Goal: Transaction & Acquisition: Book appointment/travel/reservation

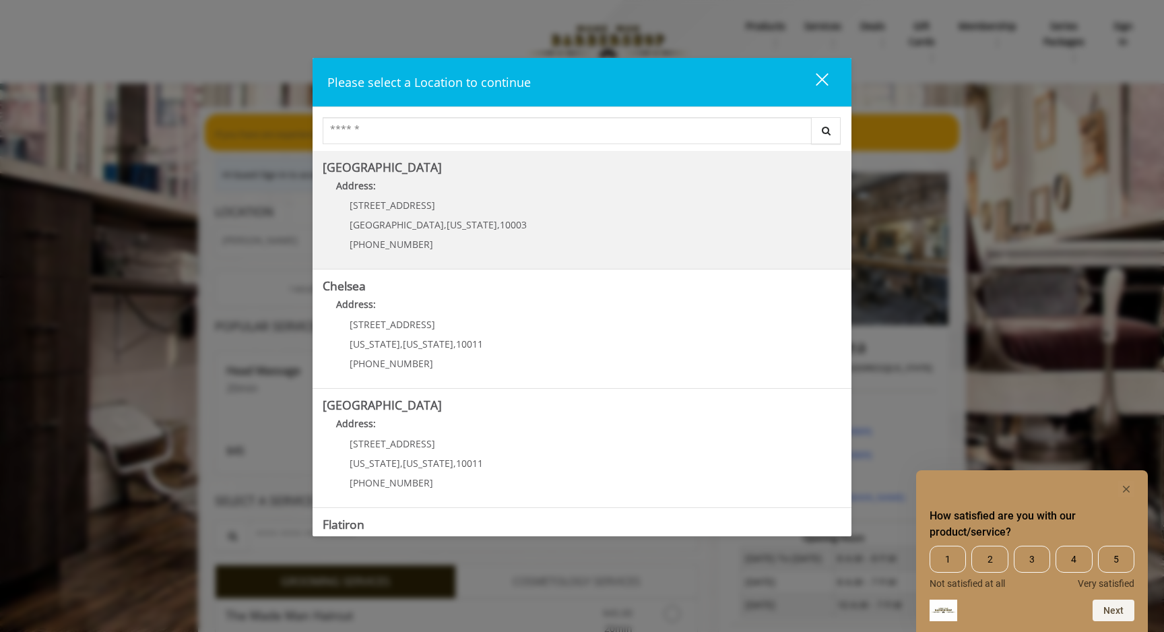
click at [432, 240] on p "[PHONE_NUMBER]" at bounding box center [438, 244] width 177 height 10
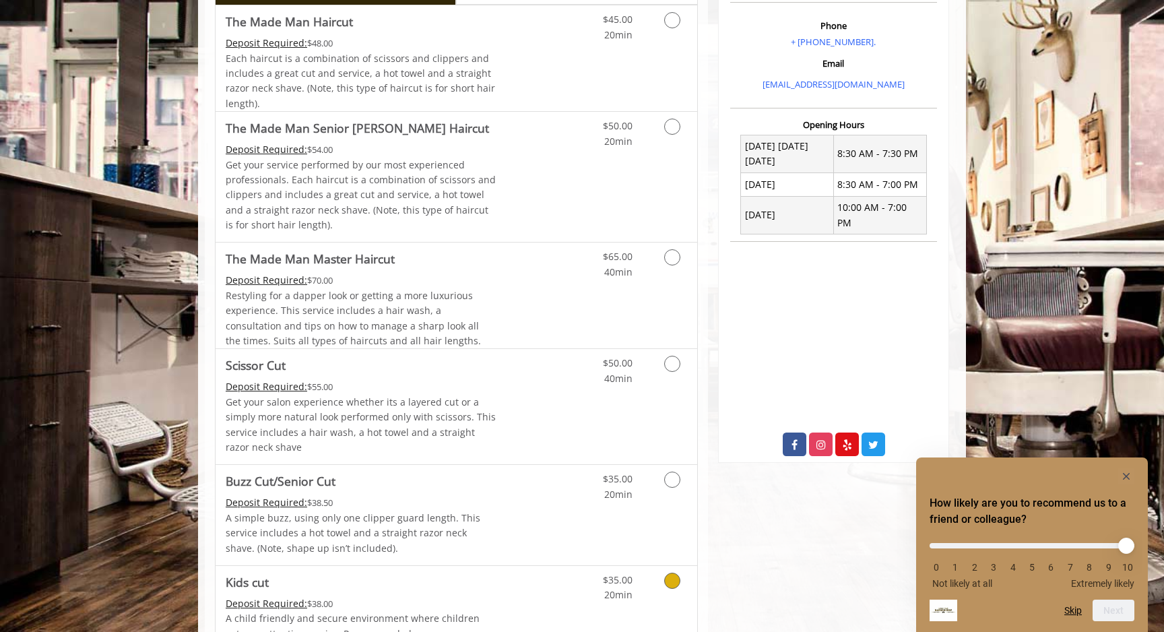
scroll to position [380, 0]
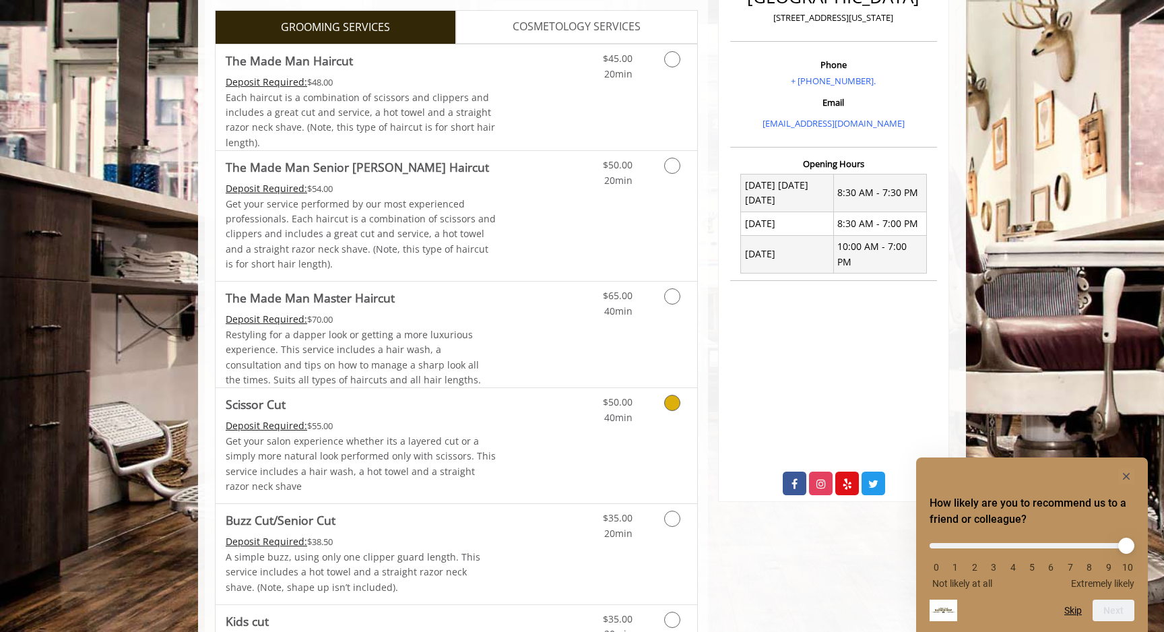
click at [468, 412] on span "Scissor Cut" at bounding box center [361, 404] width 271 height 19
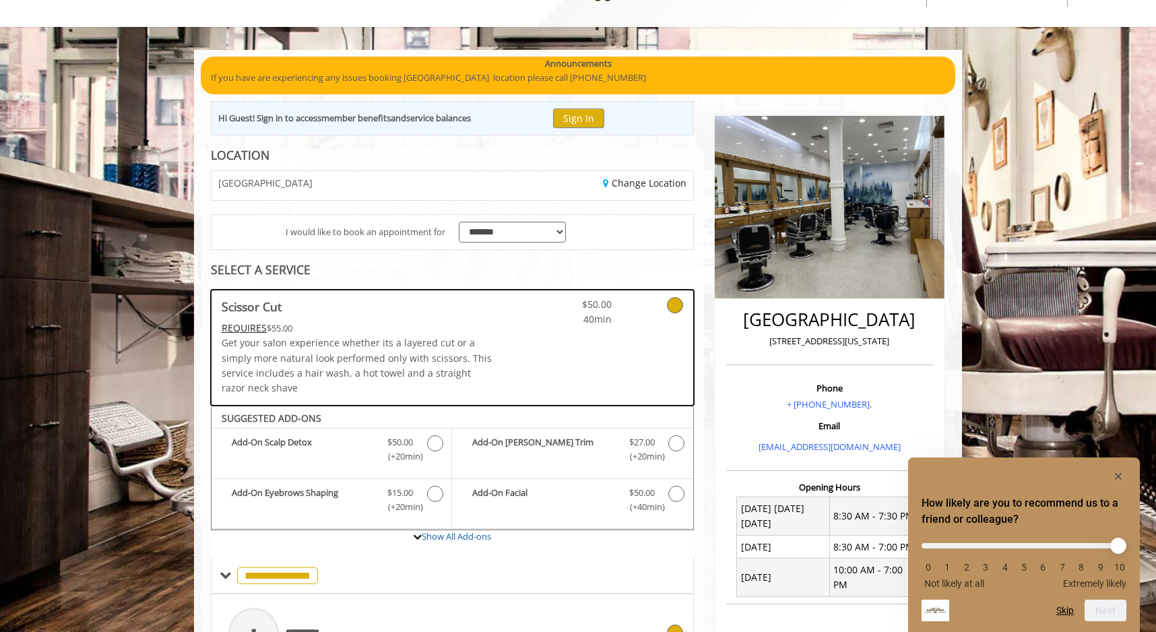
scroll to position [0, 0]
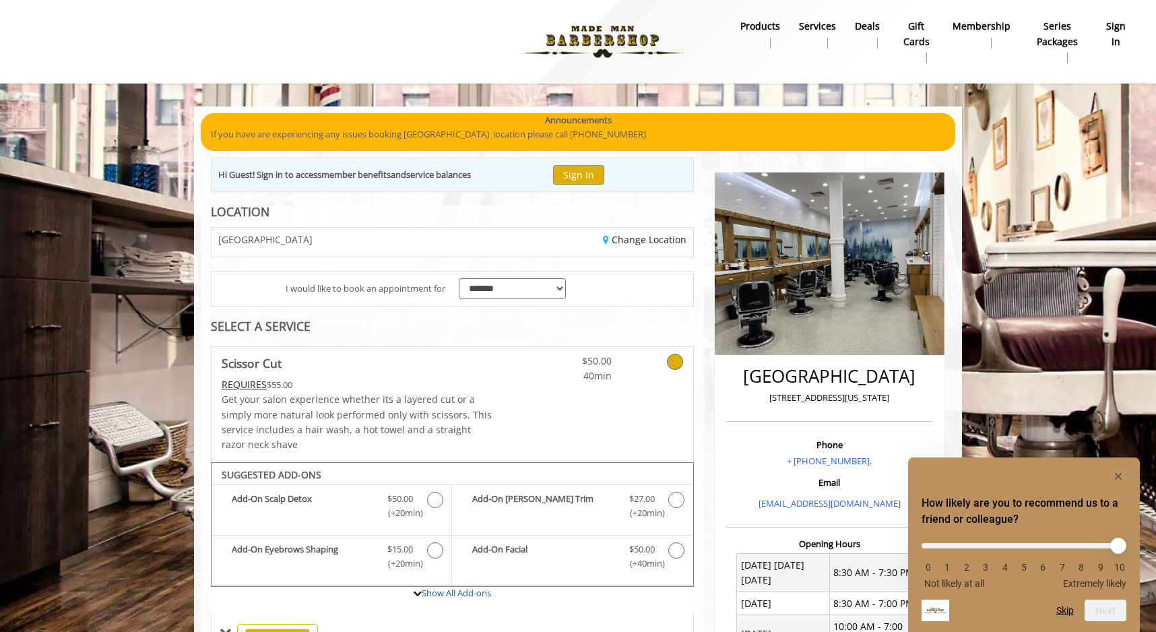
click at [342, 240] on div "GREENWICH VILLAGE" at bounding box center [326, 242] width 251 height 29
click at [643, 237] on link "Change Location" at bounding box center [645, 239] width 84 height 13
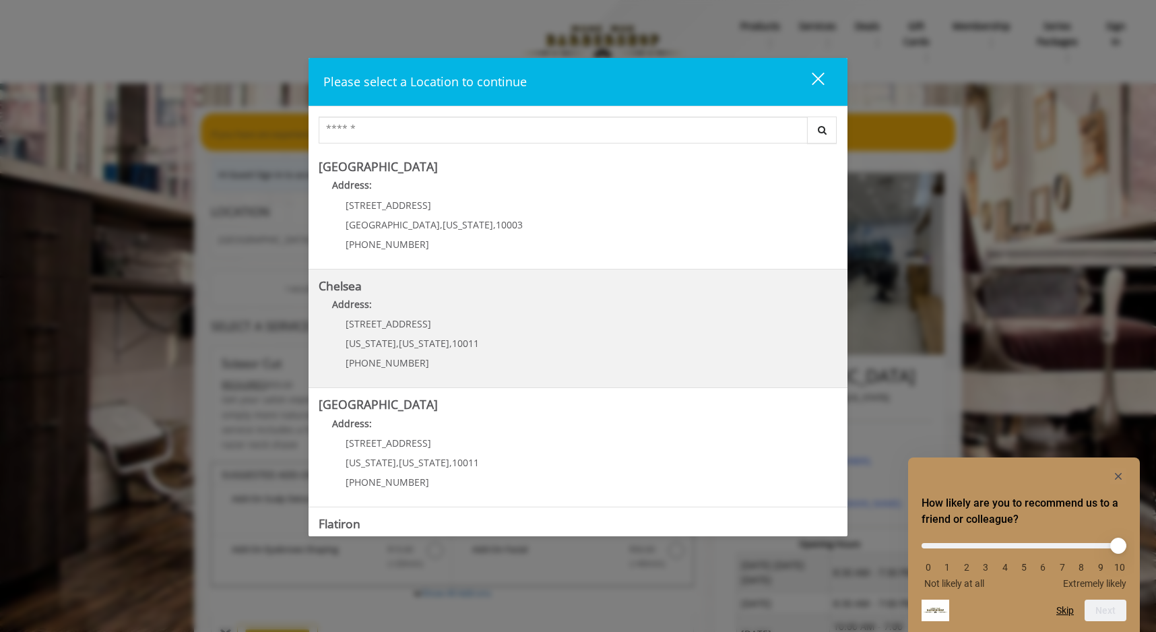
click at [544, 317] on p "Address:" at bounding box center [578, 308] width 519 height 22
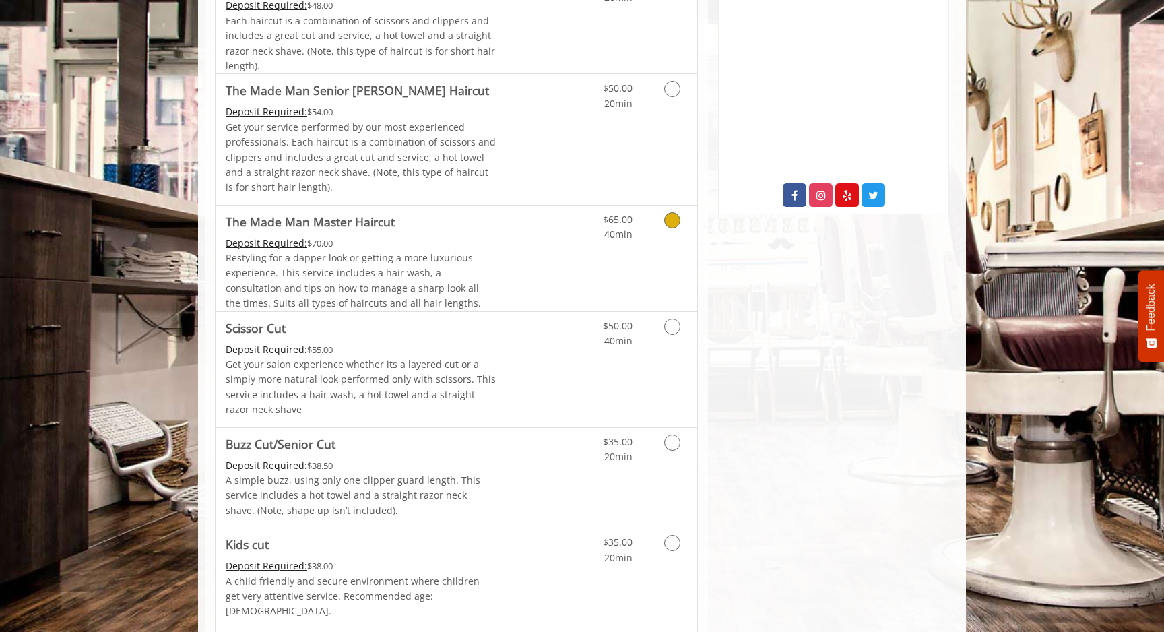
scroll to position [662, 0]
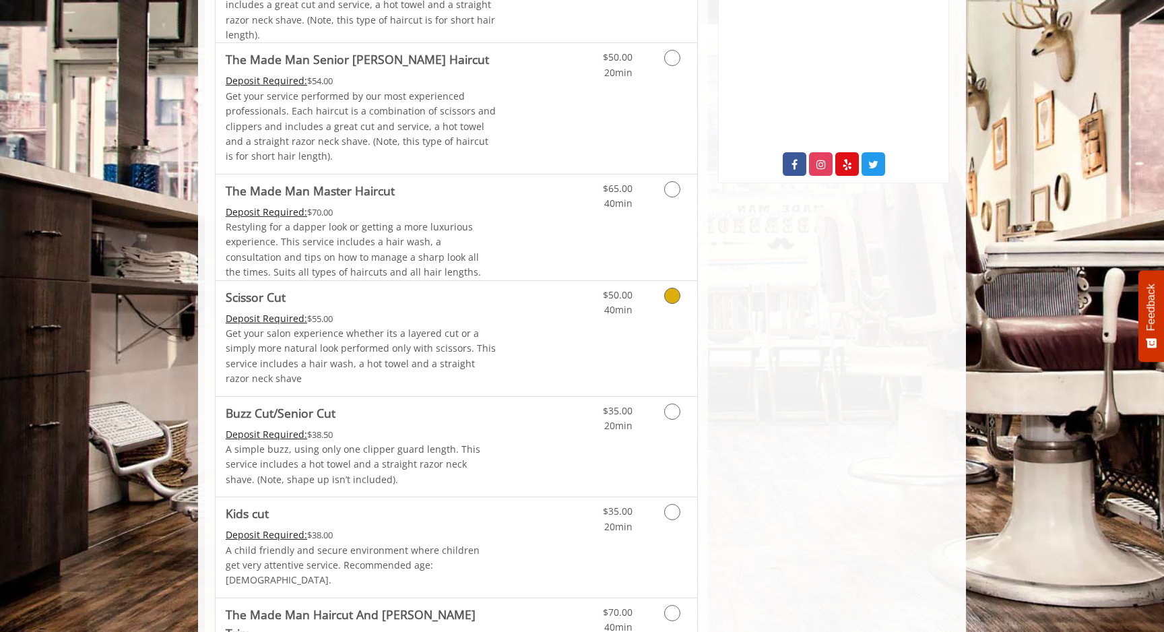
click at [672, 300] on icon "Grooming services" at bounding box center [672, 296] width 16 height 16
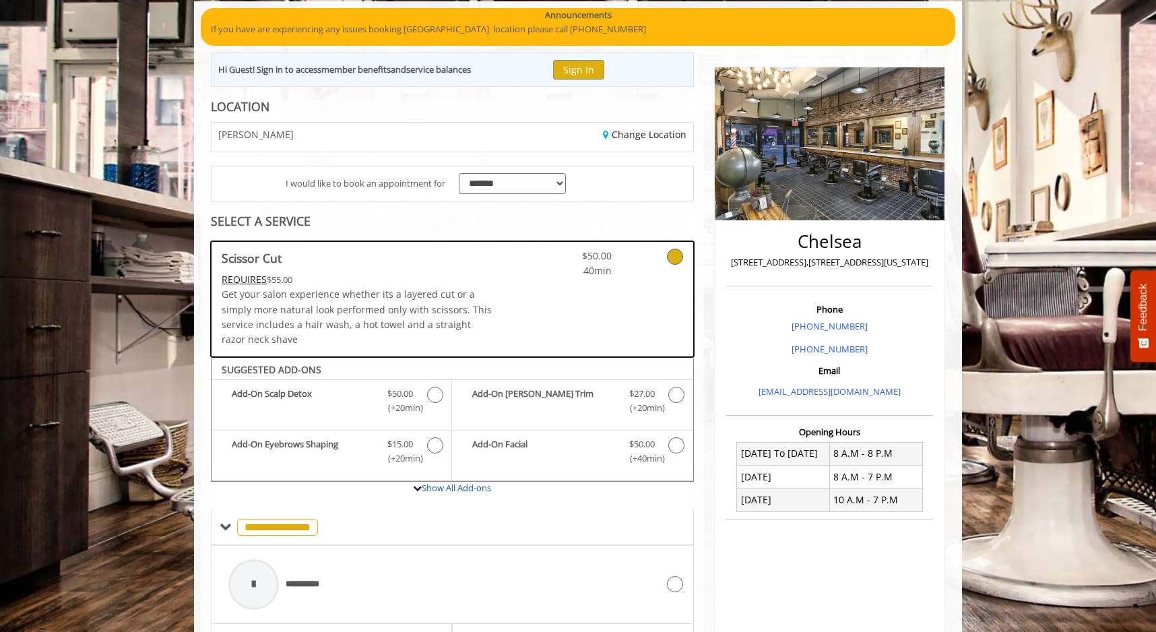
scroll to position [0, 0]
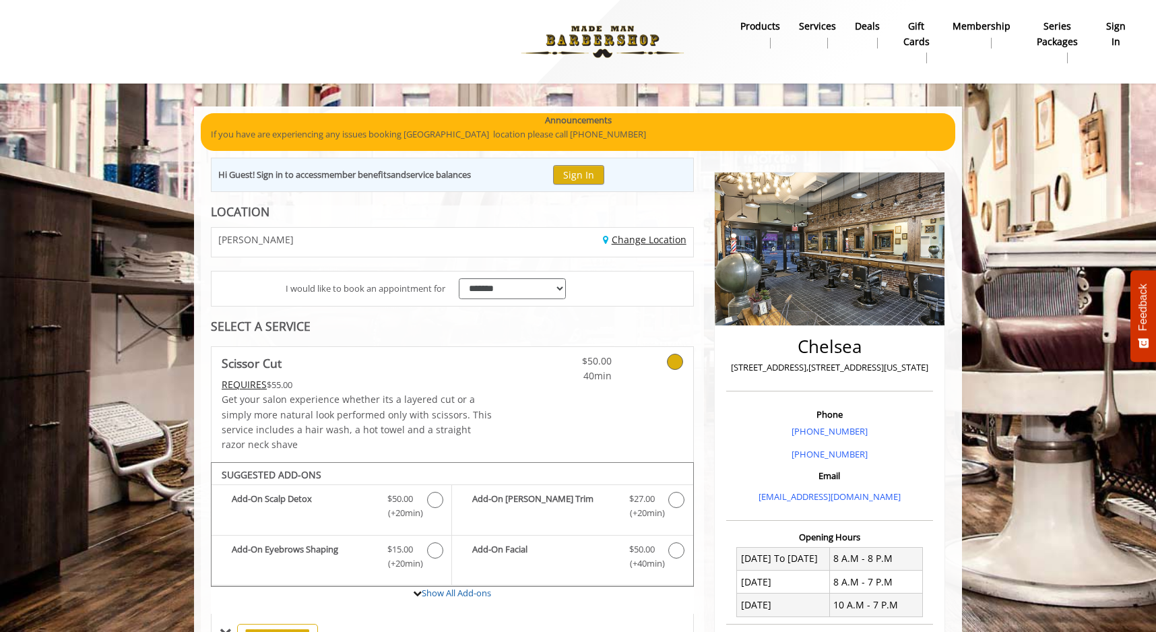
click at [634, 241] on link "Change Location" at bounding box center [645, 239] width 84 height 13
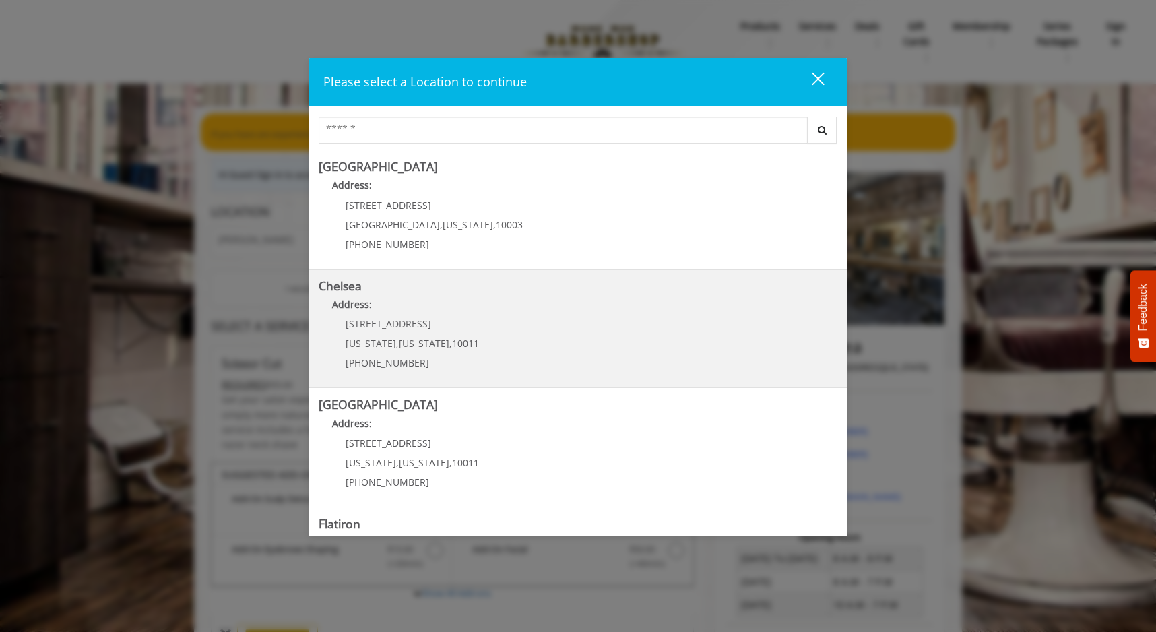
click at [641, 311] on p "Address:" at bounding box center [578, 308] width 519 height 22
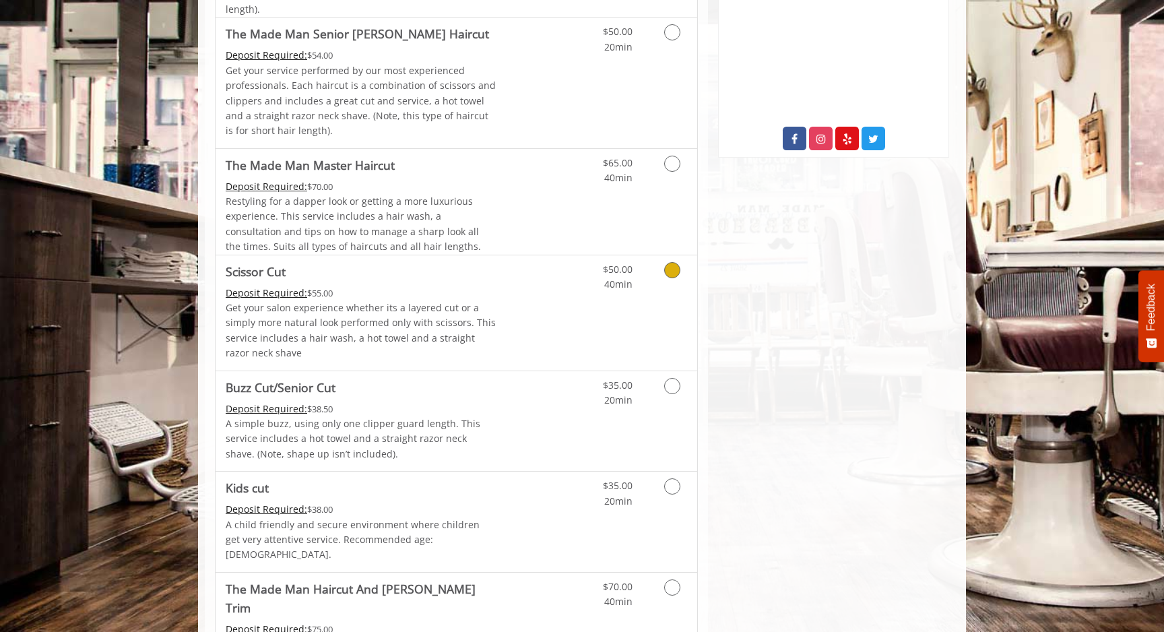
scroll to position [695, 0]
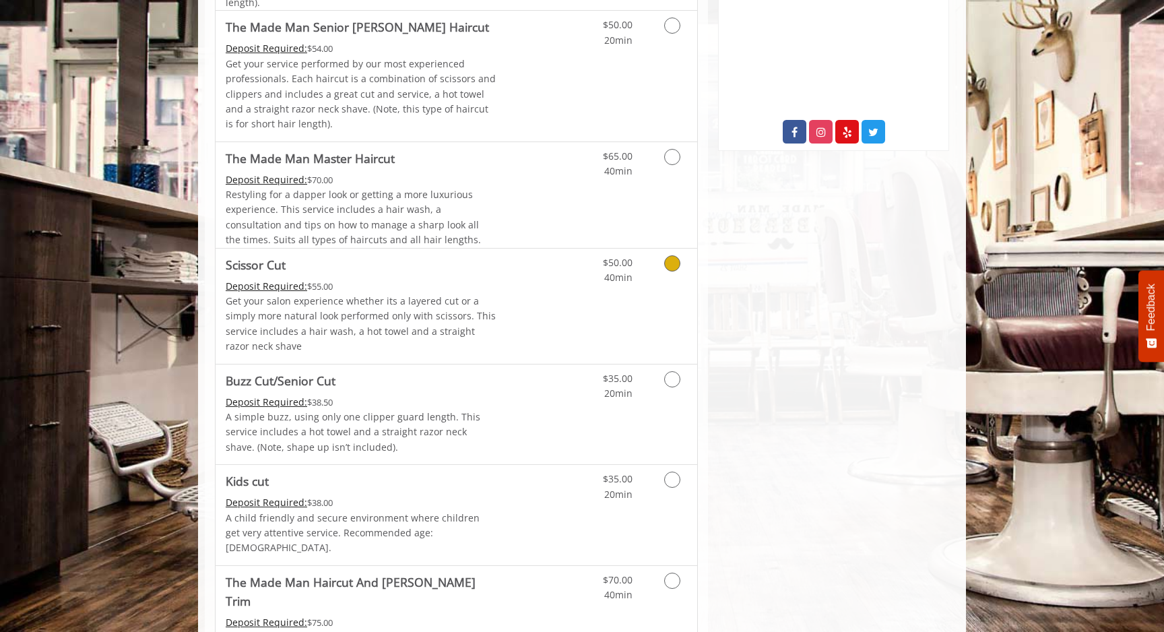
click at [662, 268] on link "Grooming services" at bounding box center [670, 267] width 34 height 37
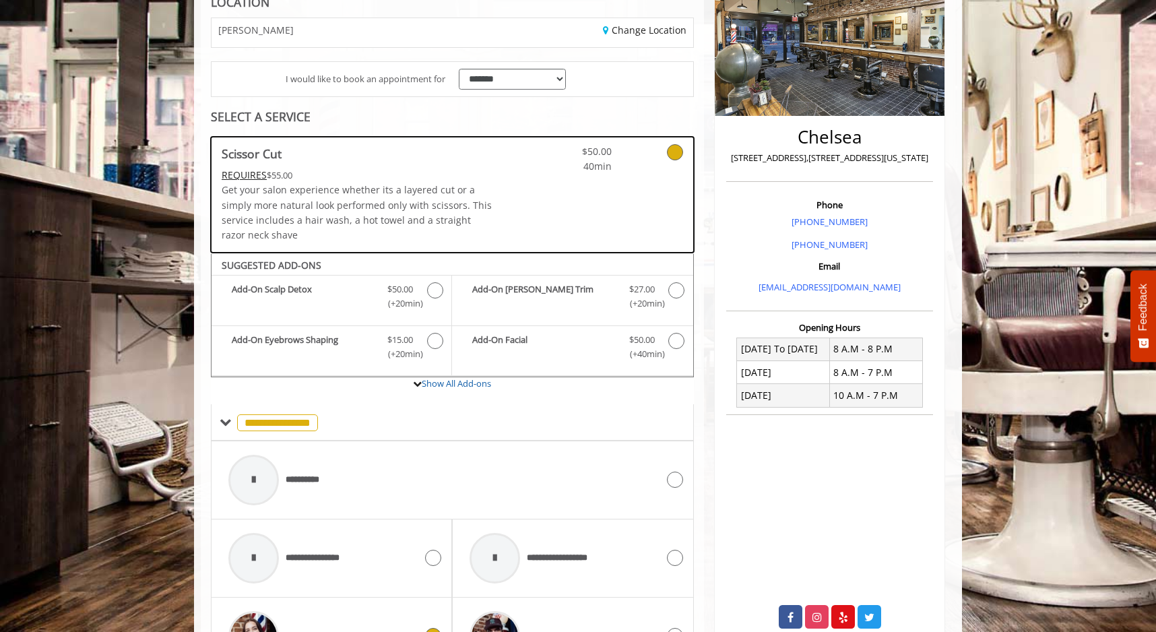
scroll to position [0, 0]
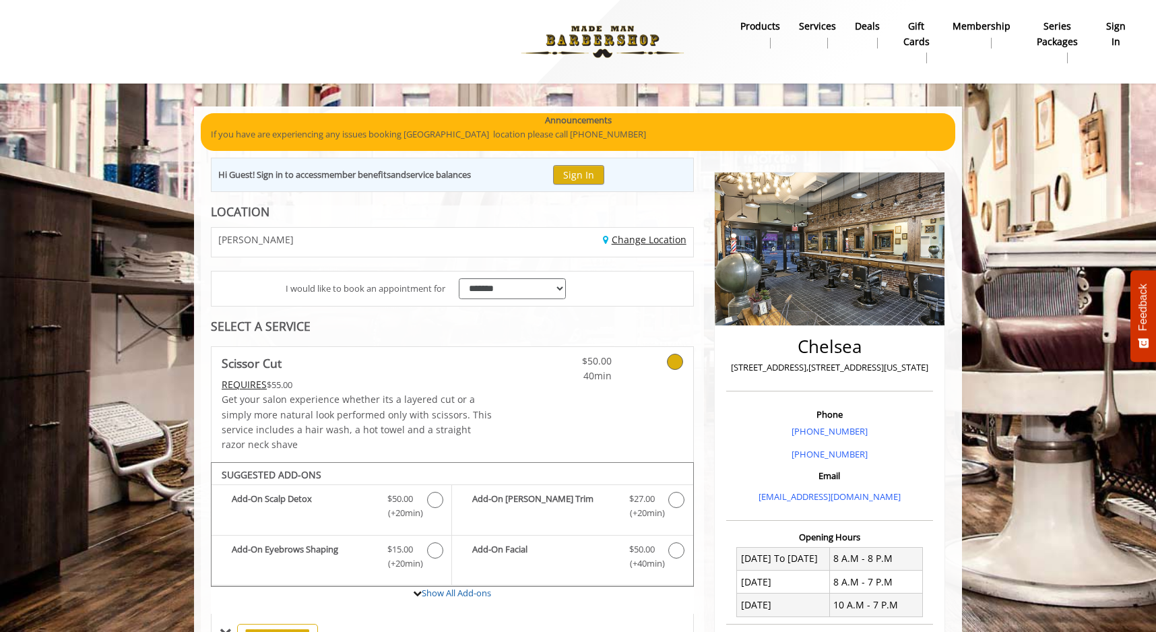
click at [637, 240] on link "Change Location" at bounding box center [645, 239] width 84 height 13
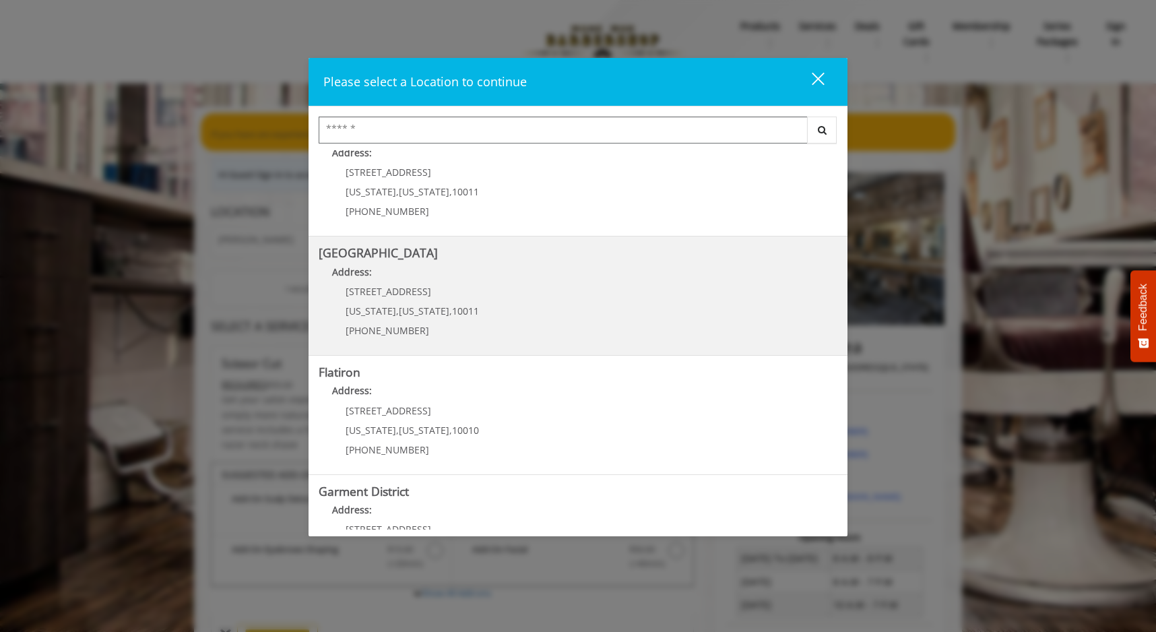
scroll to position [173, 0]
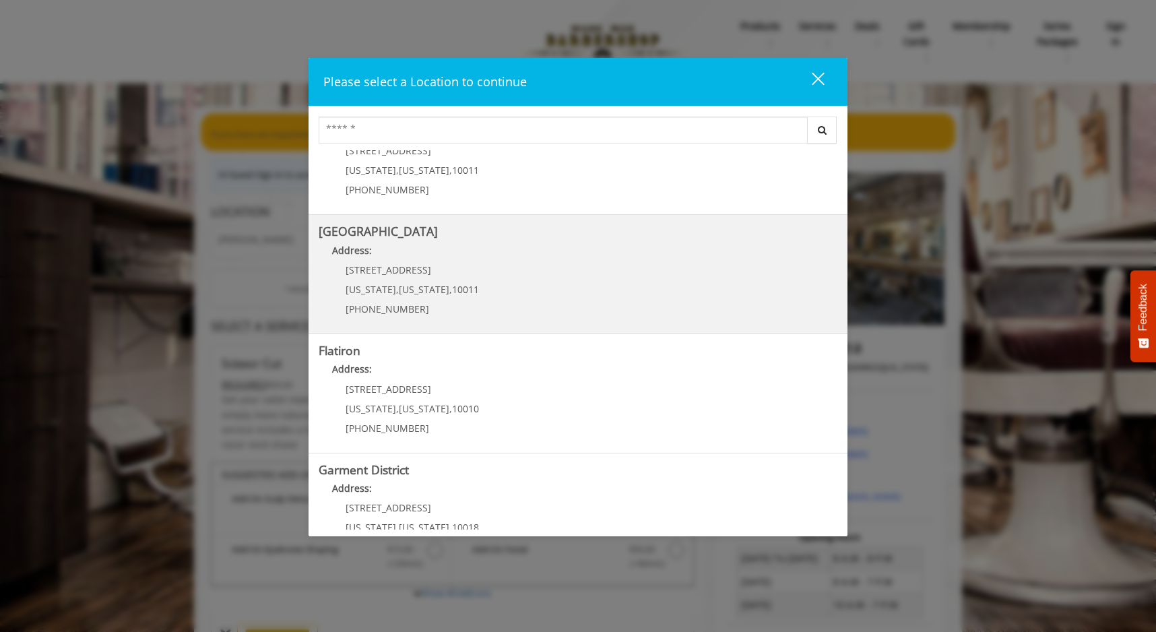
click at [581, 282] on Street "Chelsea 15th Street Address: 267 W 15th St New York , New York , 10011 (646) 85…" at bounding box center [578, 274] width 519 height 98
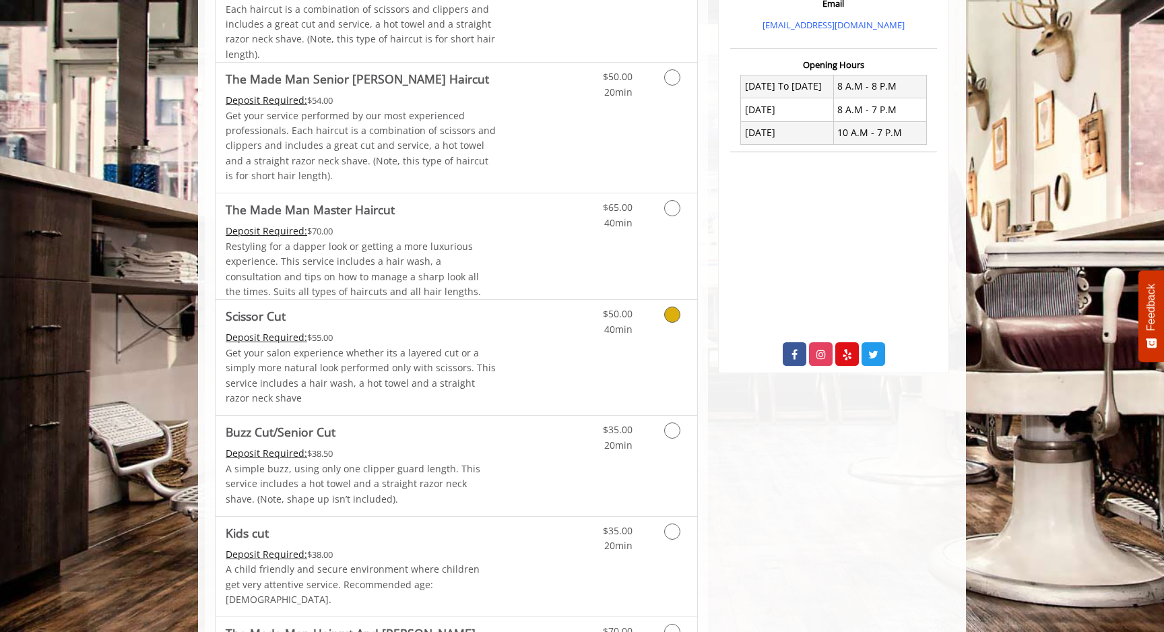
scroll to position [469, 0]
click at [525, 374] on link "Discounted Price" at bounding box center [536, 356] width 80 height 115
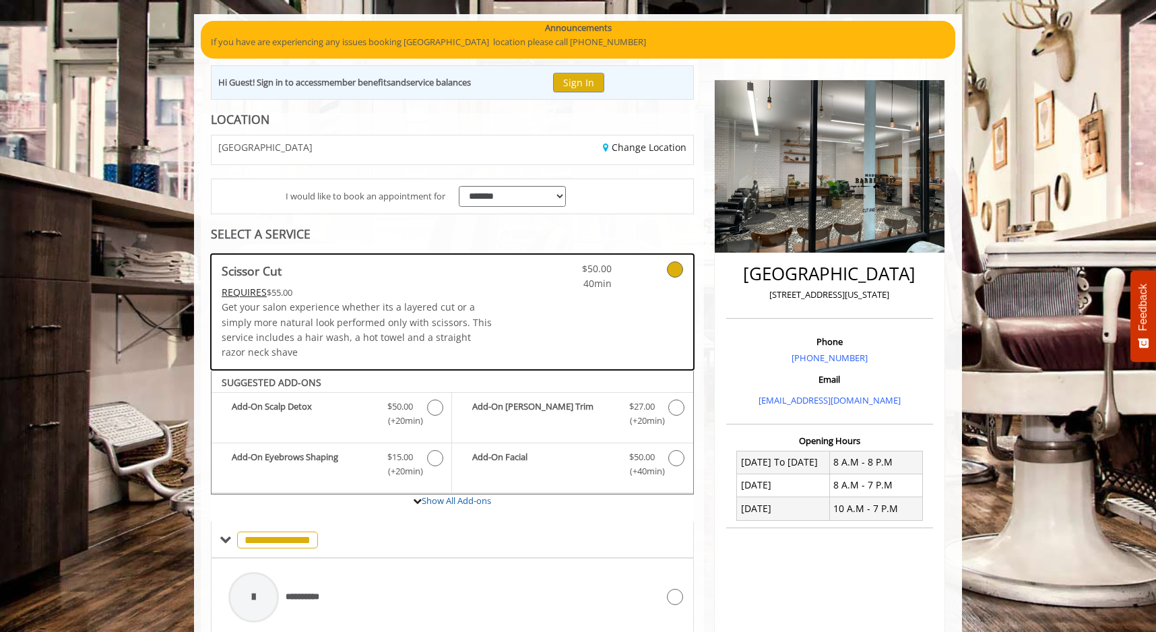
scroll to position [0, 0]
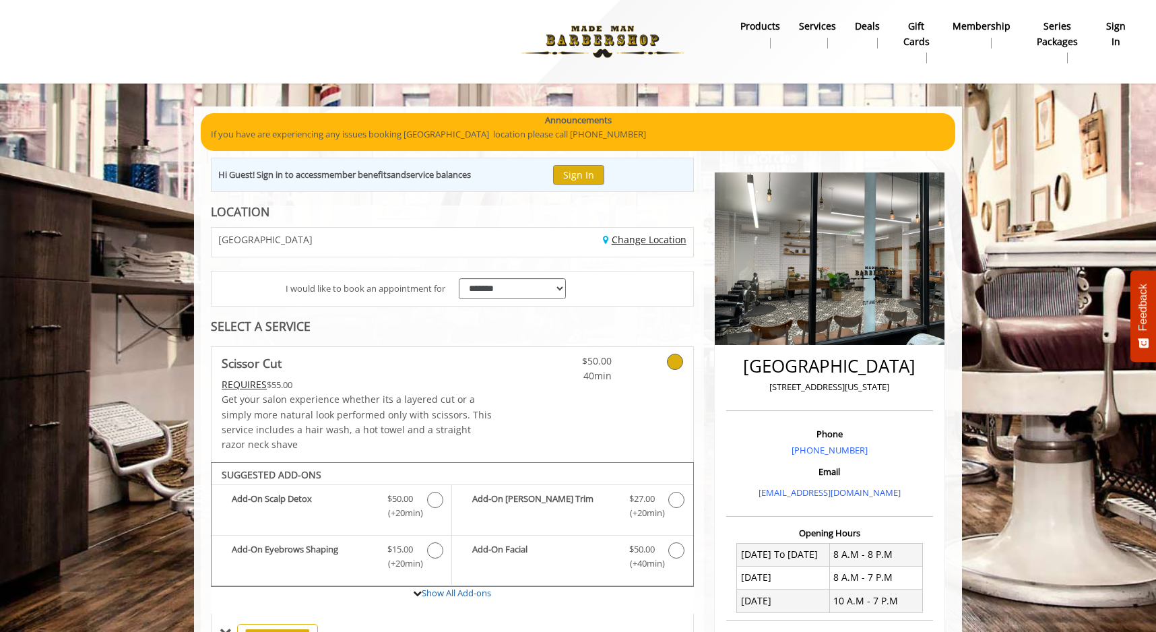
click at [614, 242] on link "Change Location" at bounding box center [645, 239] width 84 height 13
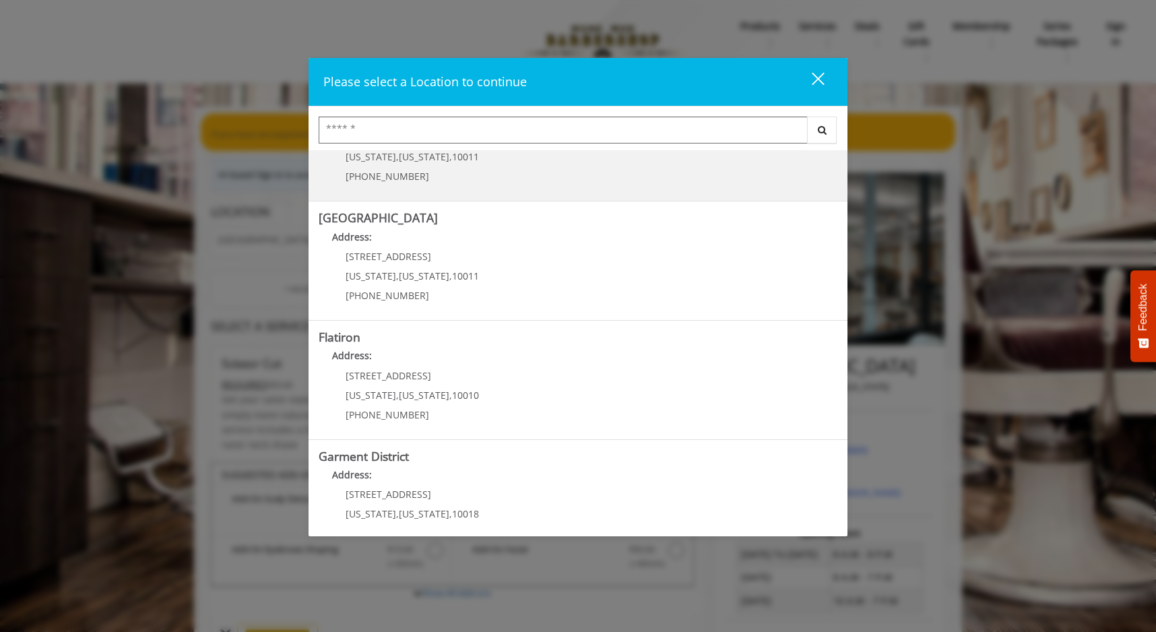
scroll to position [216, 0]
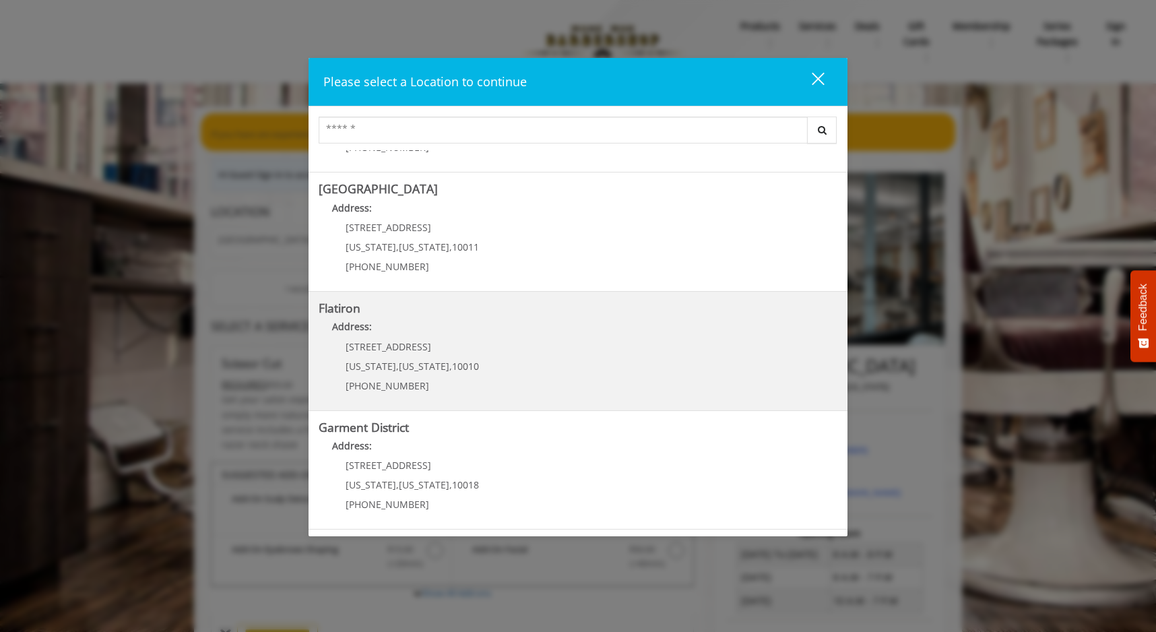
click at [525, 346] on "Flatiron Address: 10 E 23rd St New York , New York , 10010 (917) 475-1765" at bounding box center [578, 351] width 519 height 98
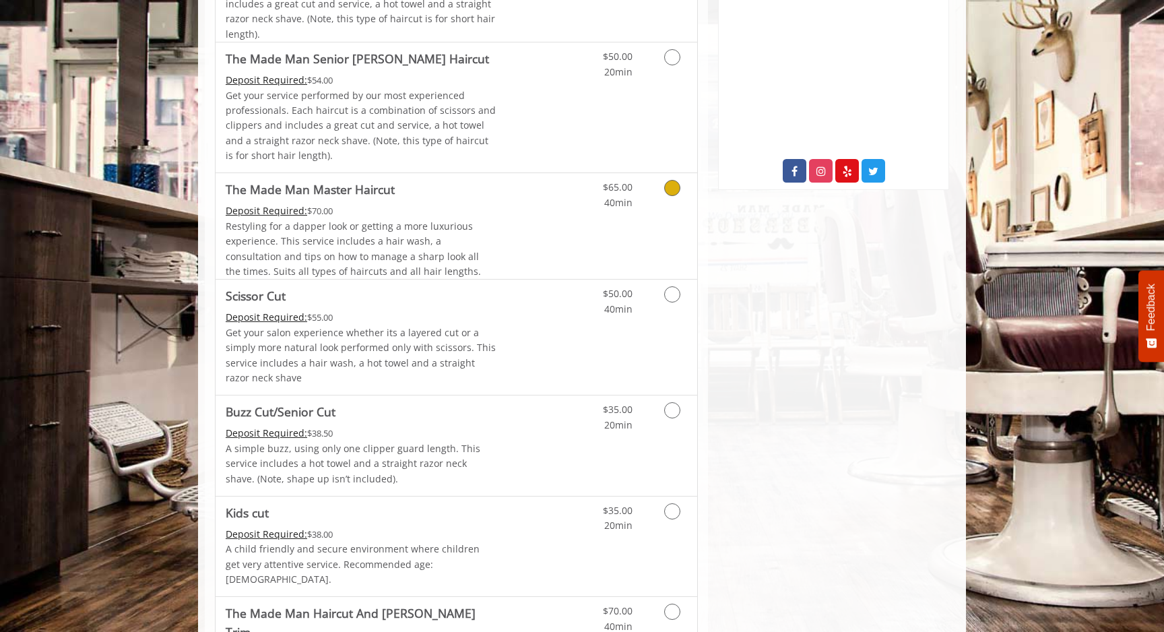
scroll to position [503, 0]
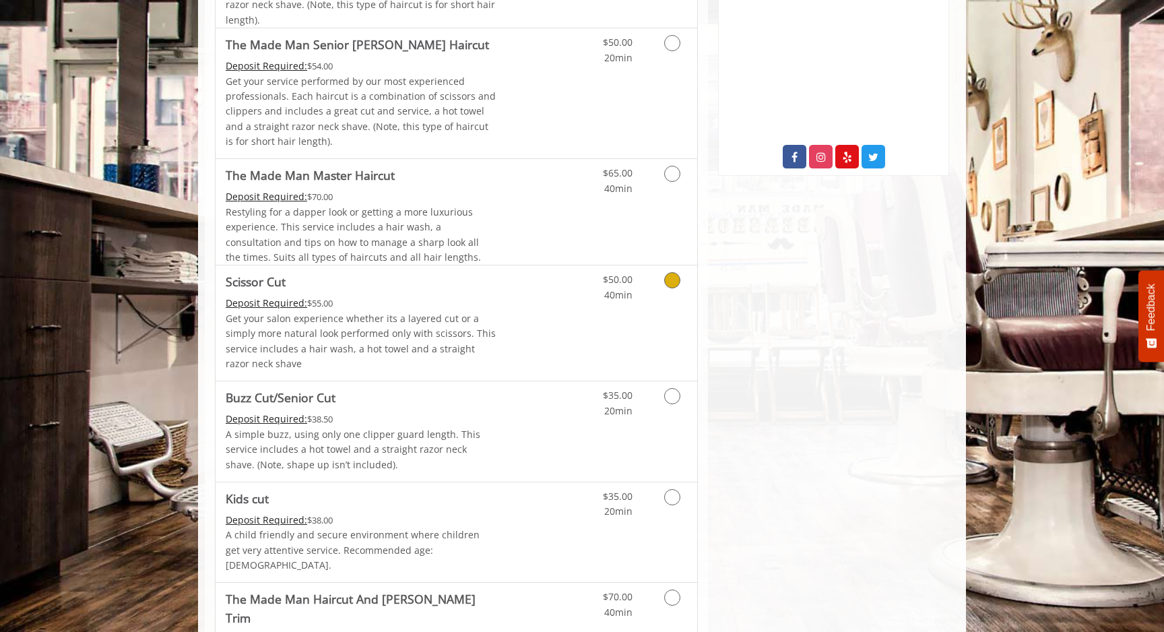
click at [548, 326] on link "Discounted Price" at bounding box center [536, 322] width 80 height 115
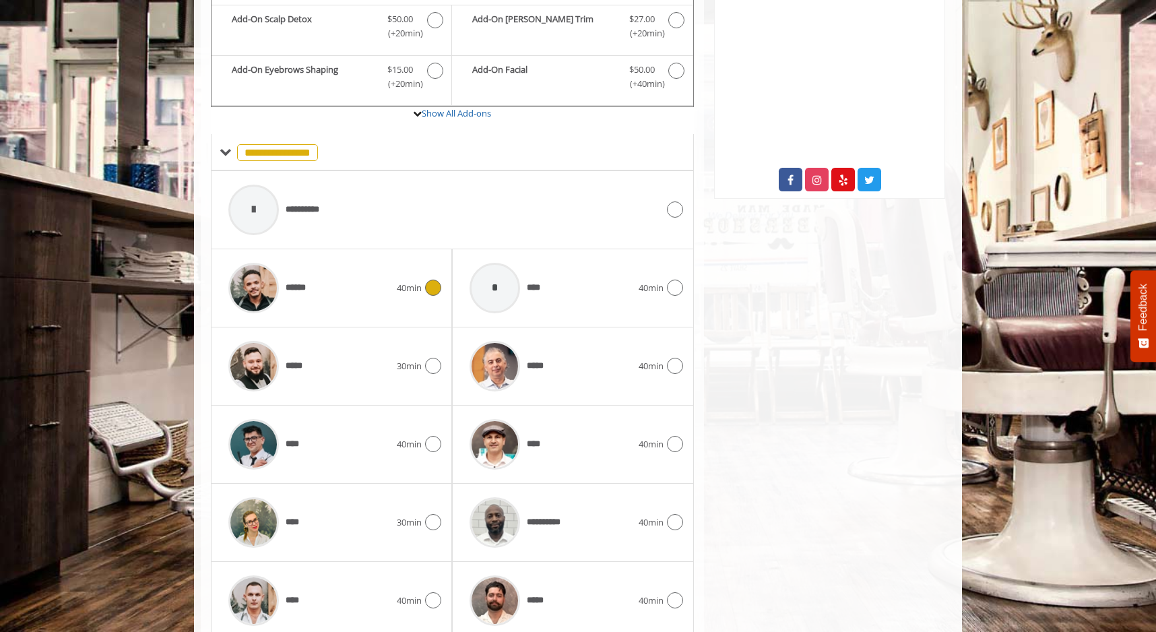
scroll to position [512, 0]
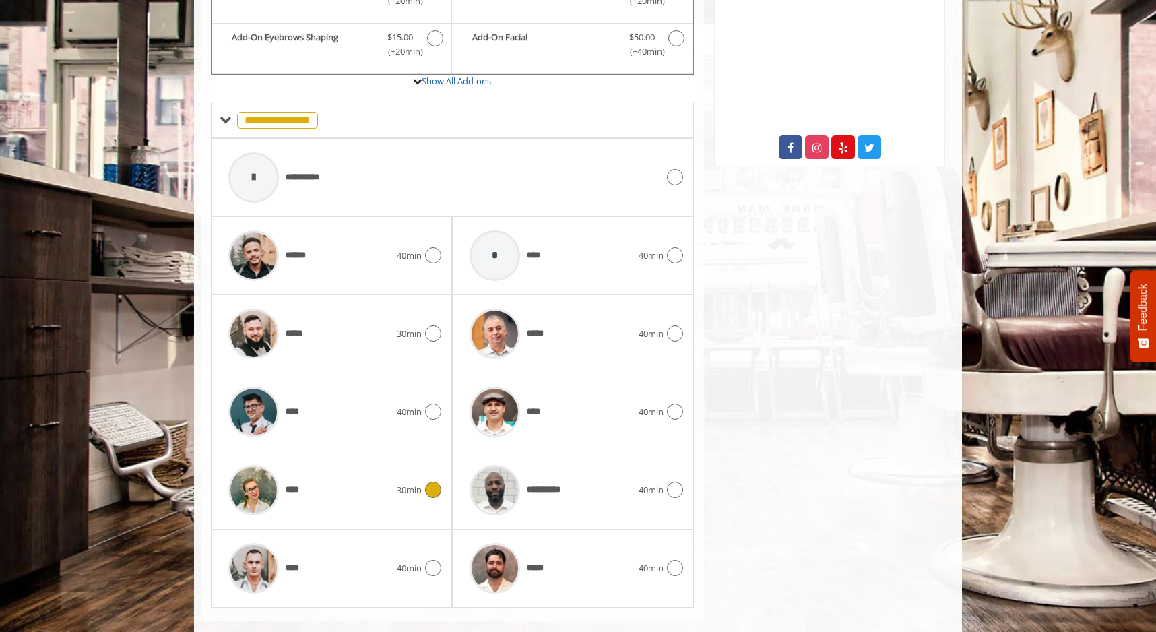
click at [421, 496] on span "30min" at bounding box center [409, 490] width 25 height 14
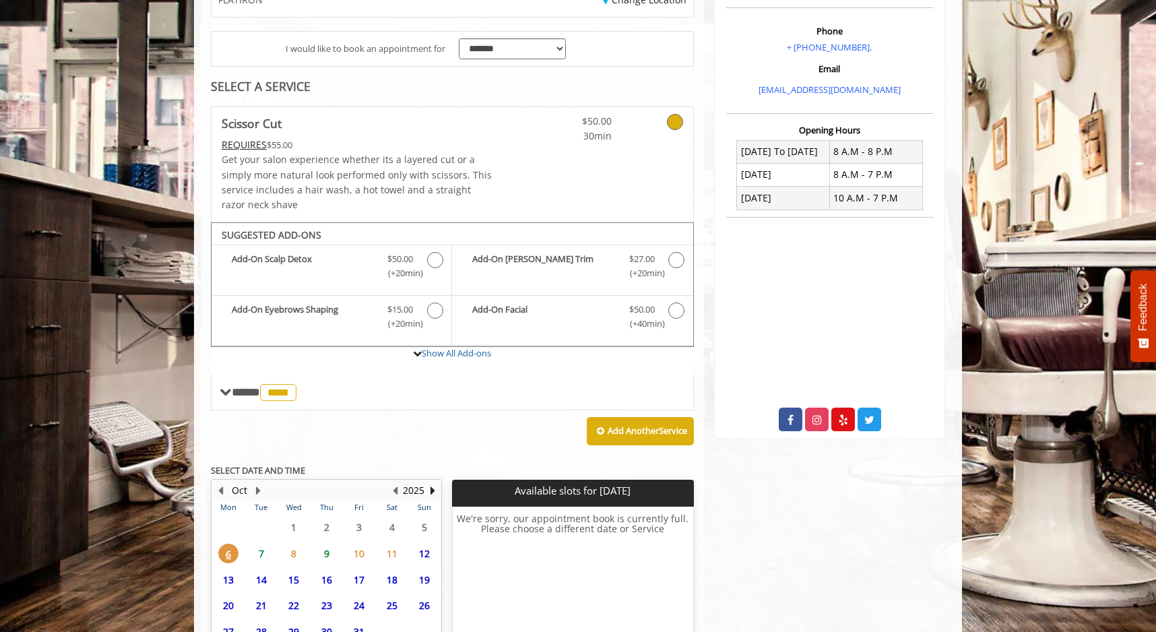
scroll to position [364, 0]
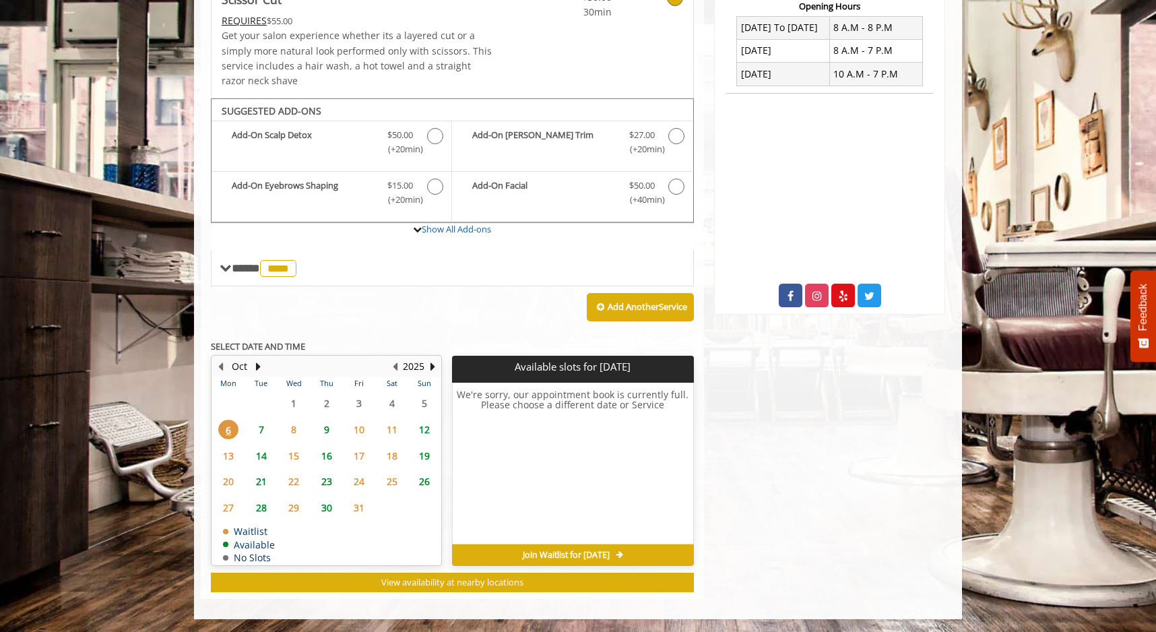
click at [324, 434] on span "9" at bounding box center [327, 430] width 20 height 20
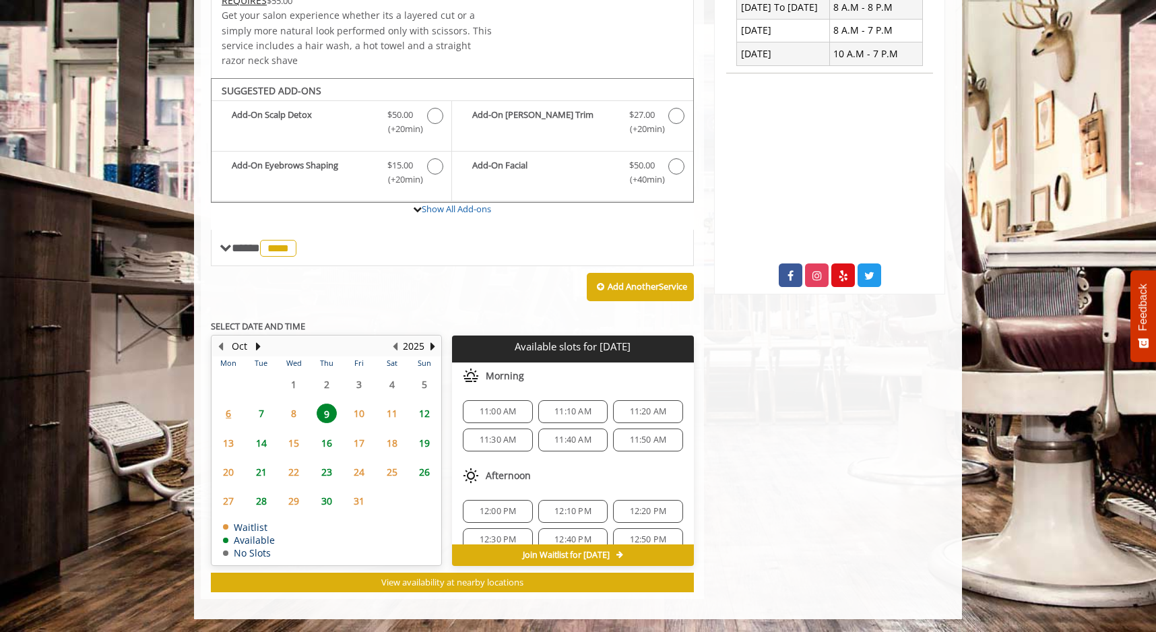
click at [391, 414] on span "11" at bounding box center [392, 414] width 20 height 20
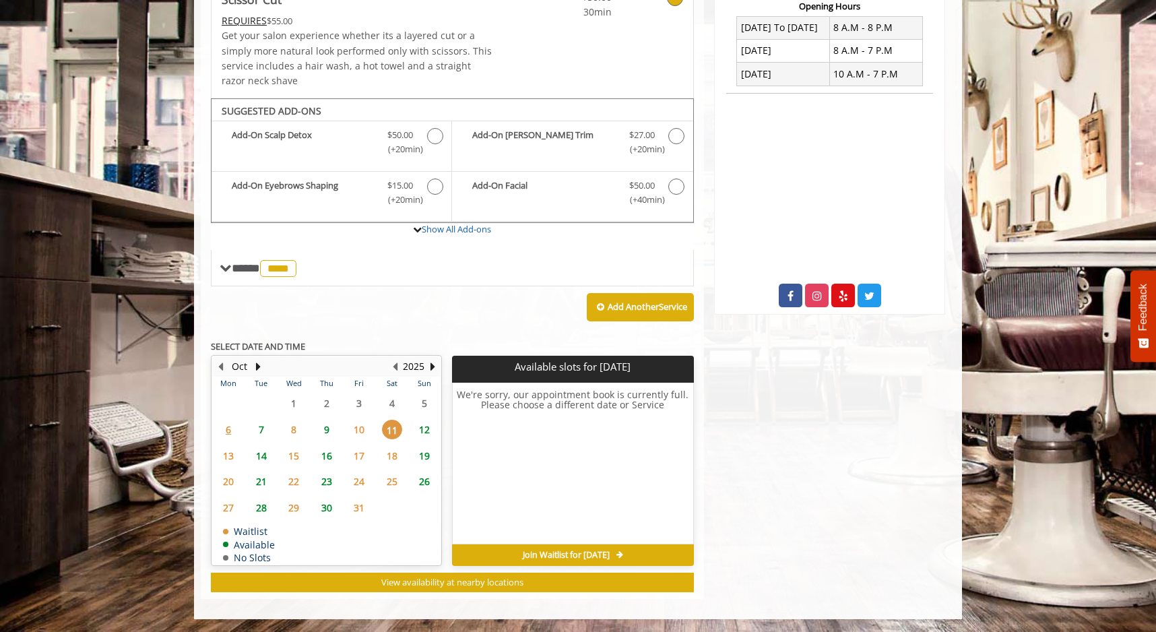
click at [359, 432] on span "10" at bounding box center [359, 430] width 20 height 20
click at [327, 428] on span "9" at bounding box center [327, 430] width 20 height 20
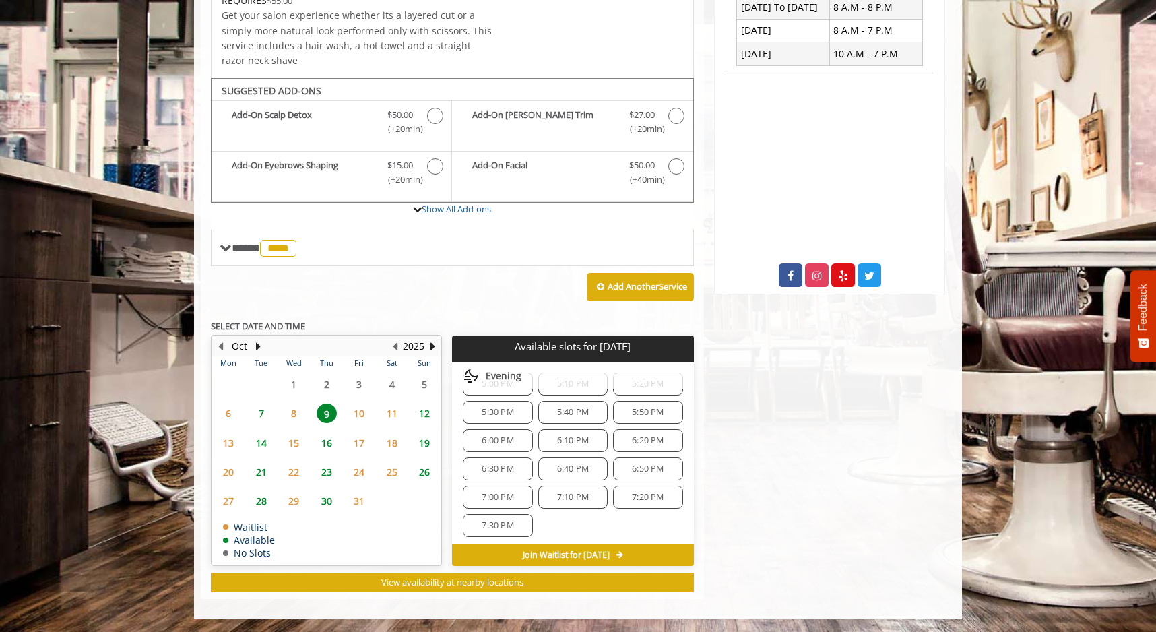
scroll to position [457, 0]
click at [431, 413] on span "12" at bounding box center [424, 414] width 20 height 20
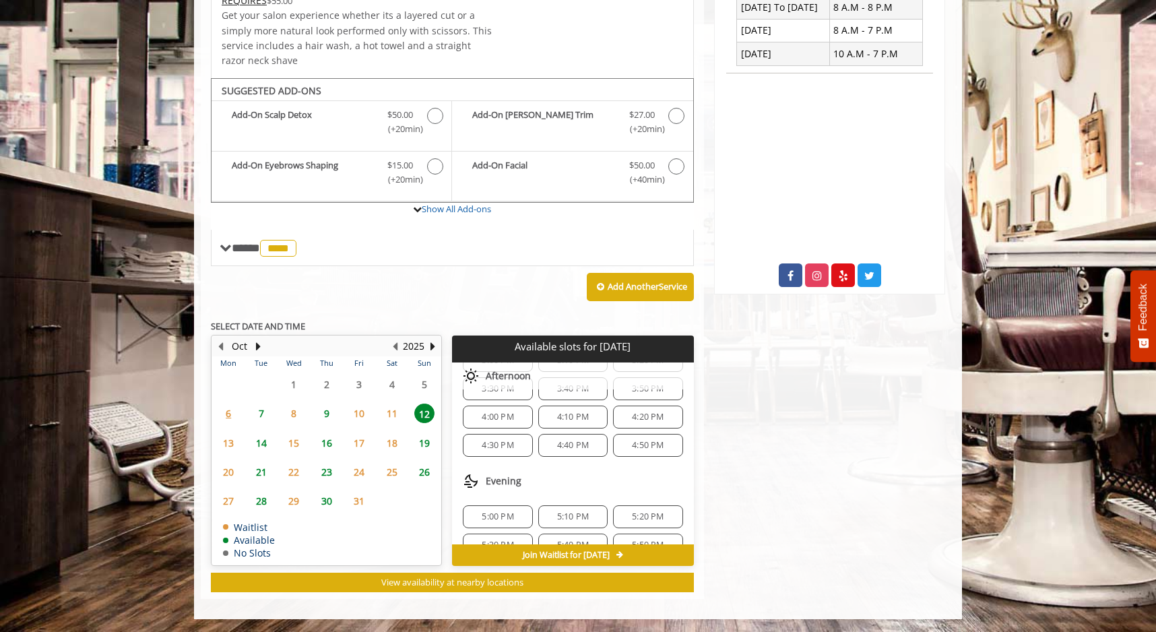
scroll to position [373, 0]
